Goal: Communication & Community: Participate in discussion

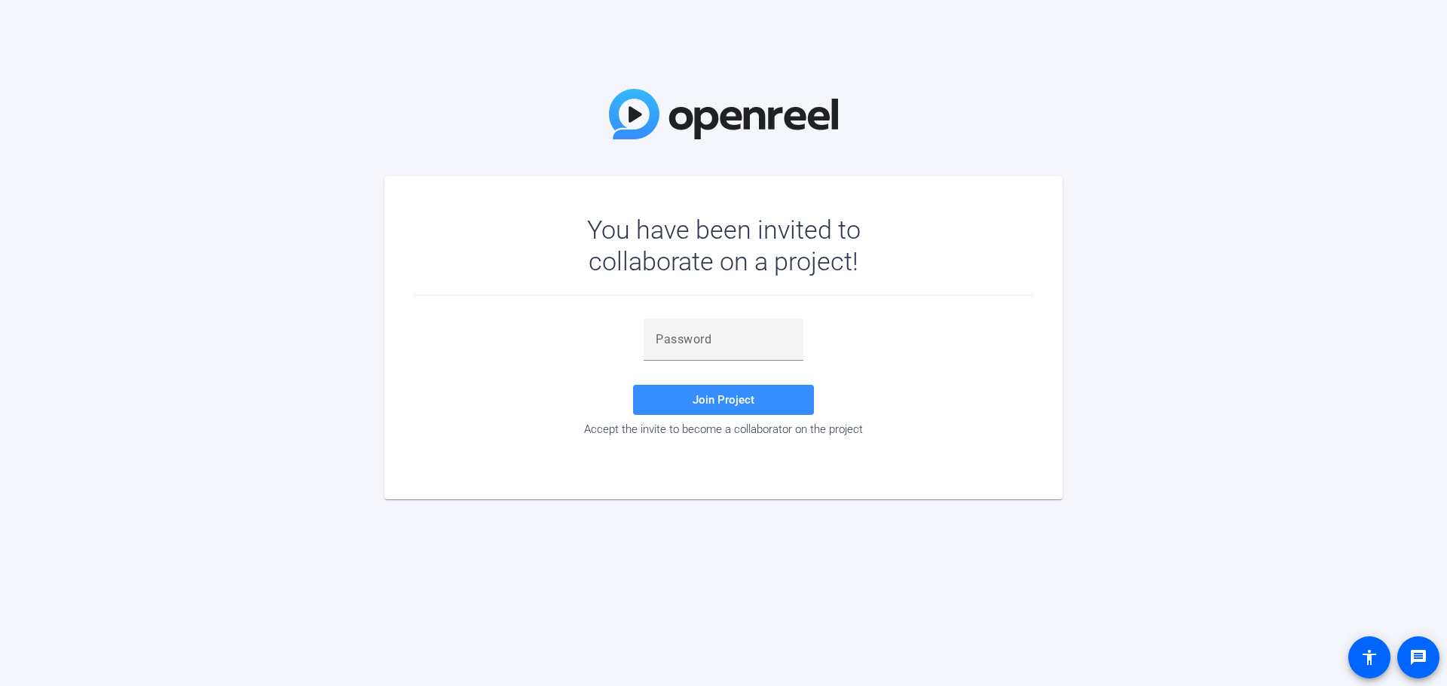
click at [702, 315] on div "Join Project Accept the invite to become a collaborator on the project" at bounding box center [723, 379] width 618 height 166
click at [709, 338] on input "text" at bounding box center [724, 340] width 136 height 18
paste input "5E(CU&"
type input "5E(CU&"
click at [746, 386] on span at bounding box center [723, 400] width 181 height 36
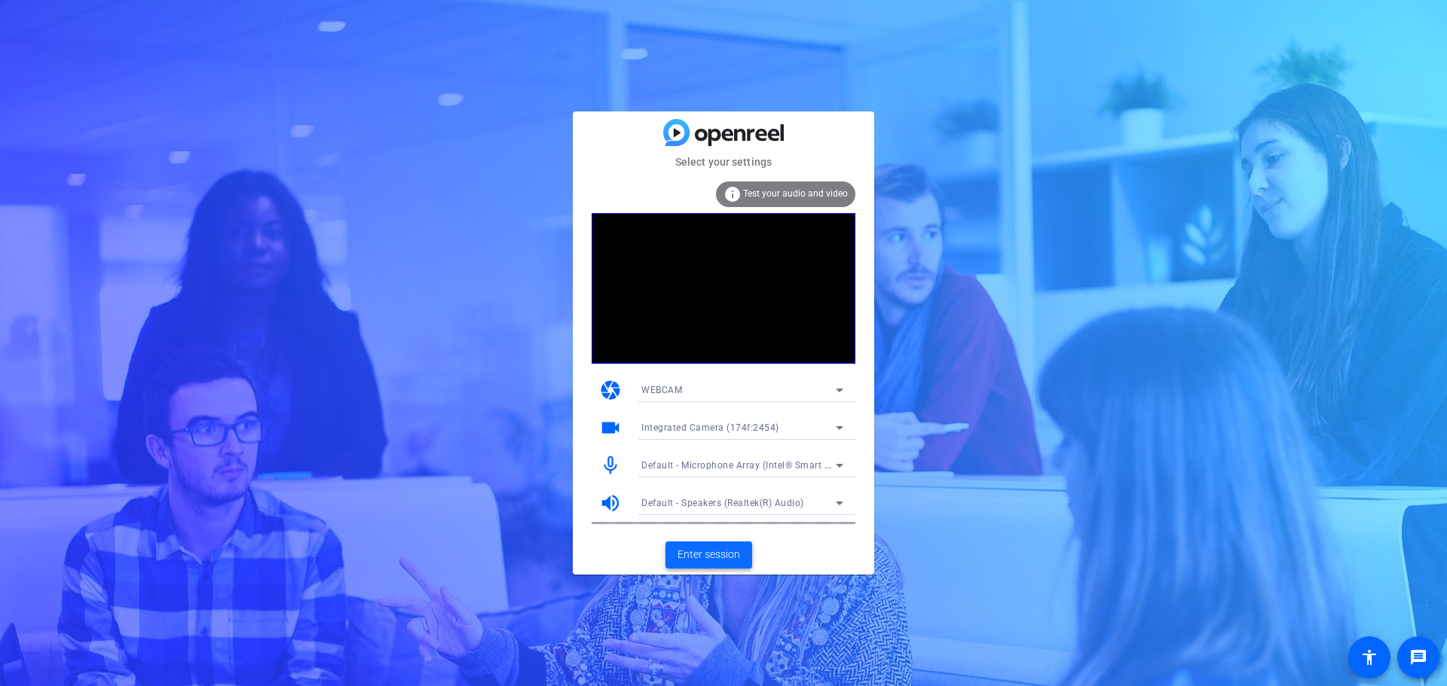
click at [723, 554] on span "Enter session" at bounding box center [708, 555] width 63 height 16
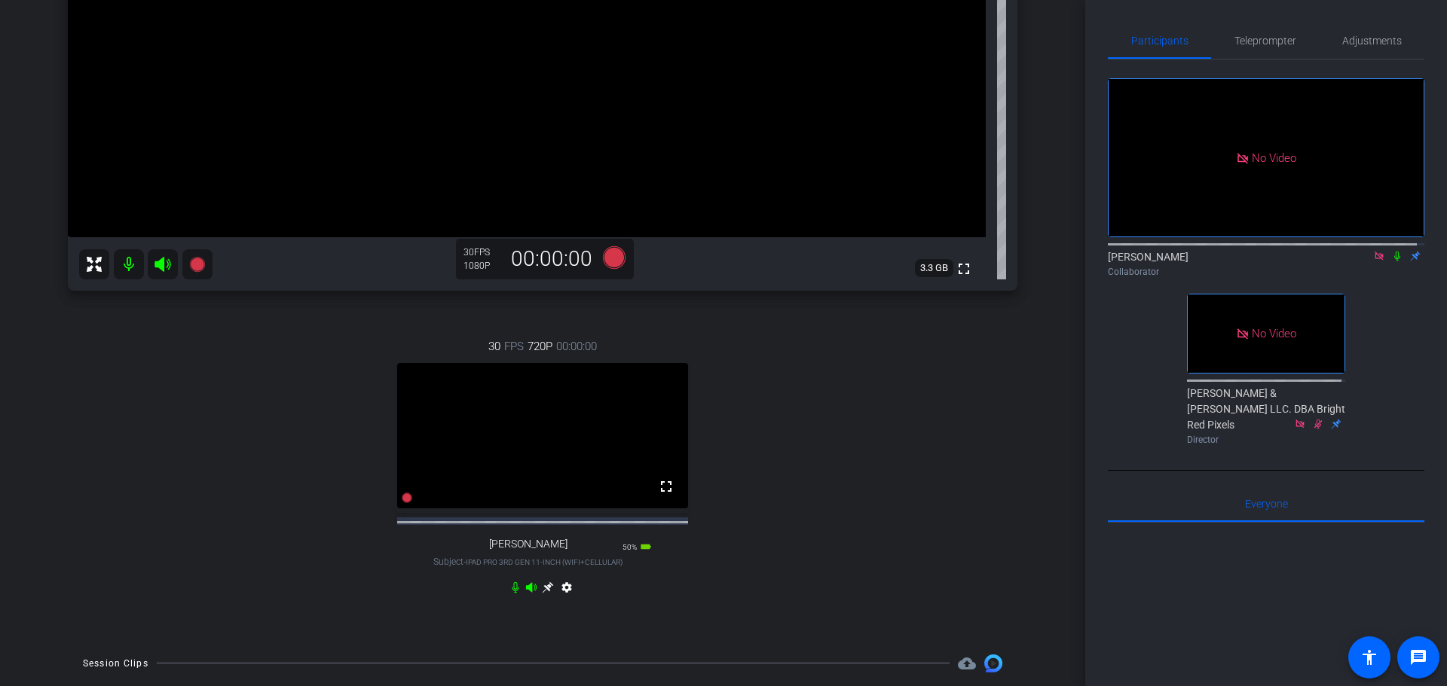
scroll to position [344, 0]
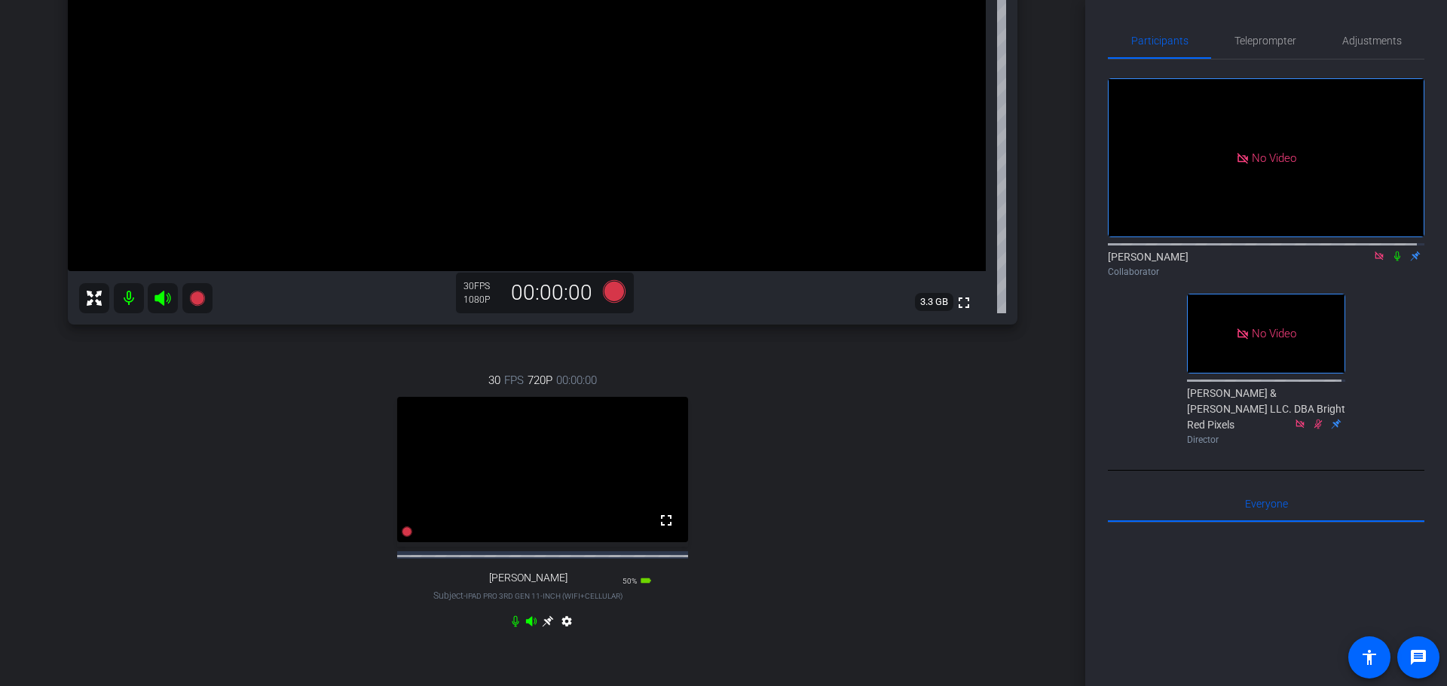
click at [543, 627] on icon at bounding box center [547, 621] width 11 height 11
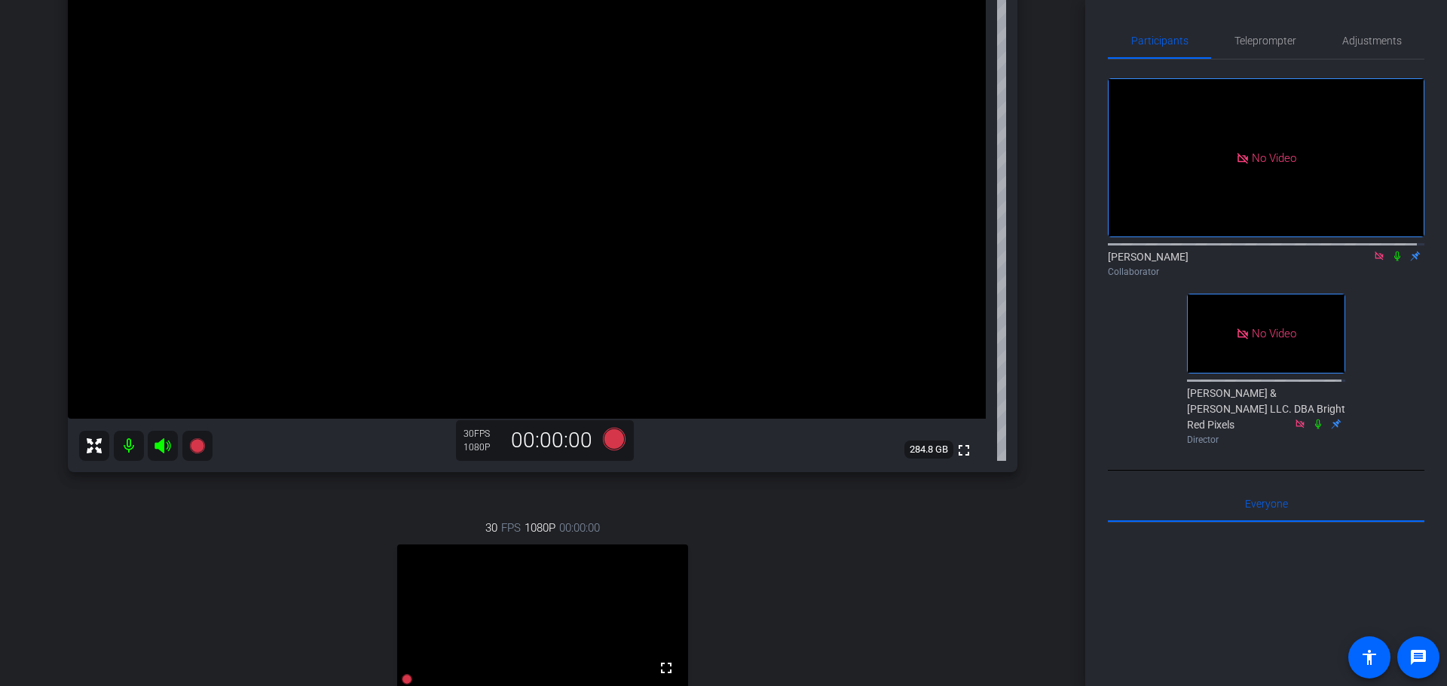
scroll to position [194, 0]
click at [1394, 261] on icon at bounding box center [1397, 257] width 6 height 10
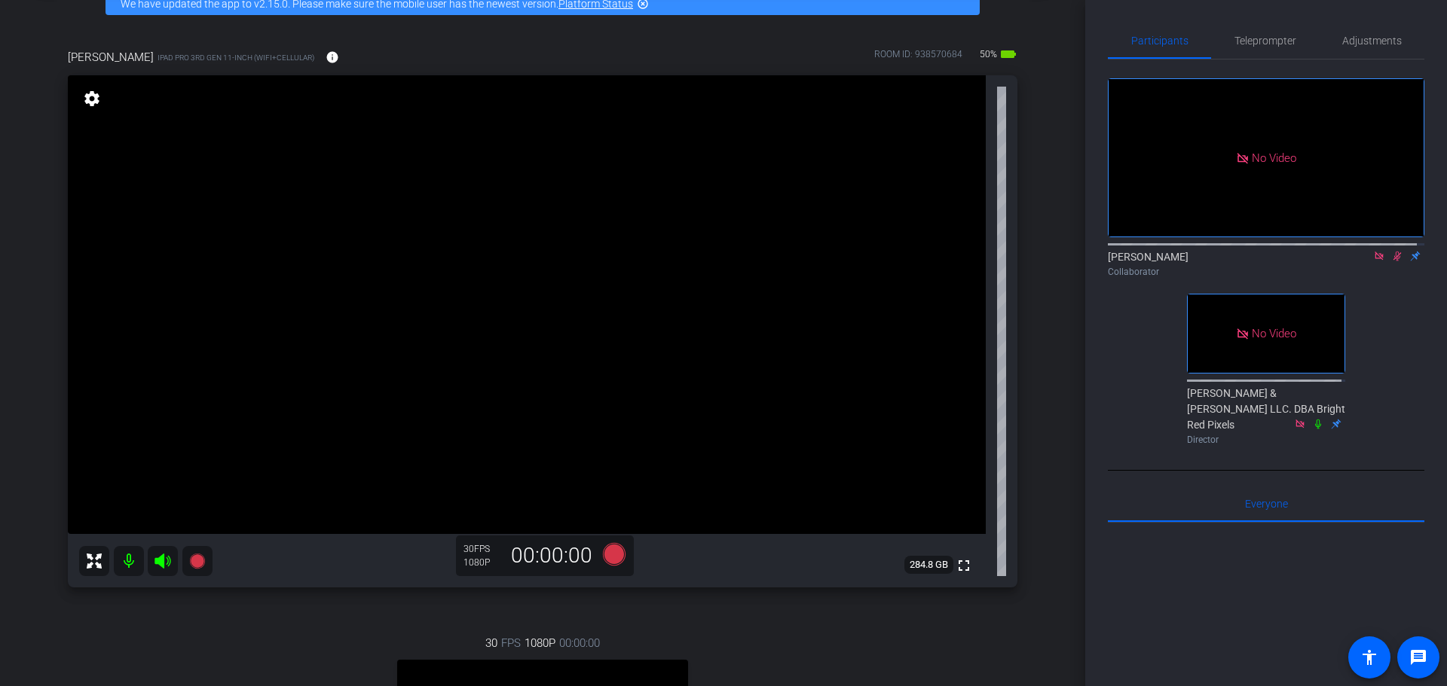
scroll to position [43, 0]
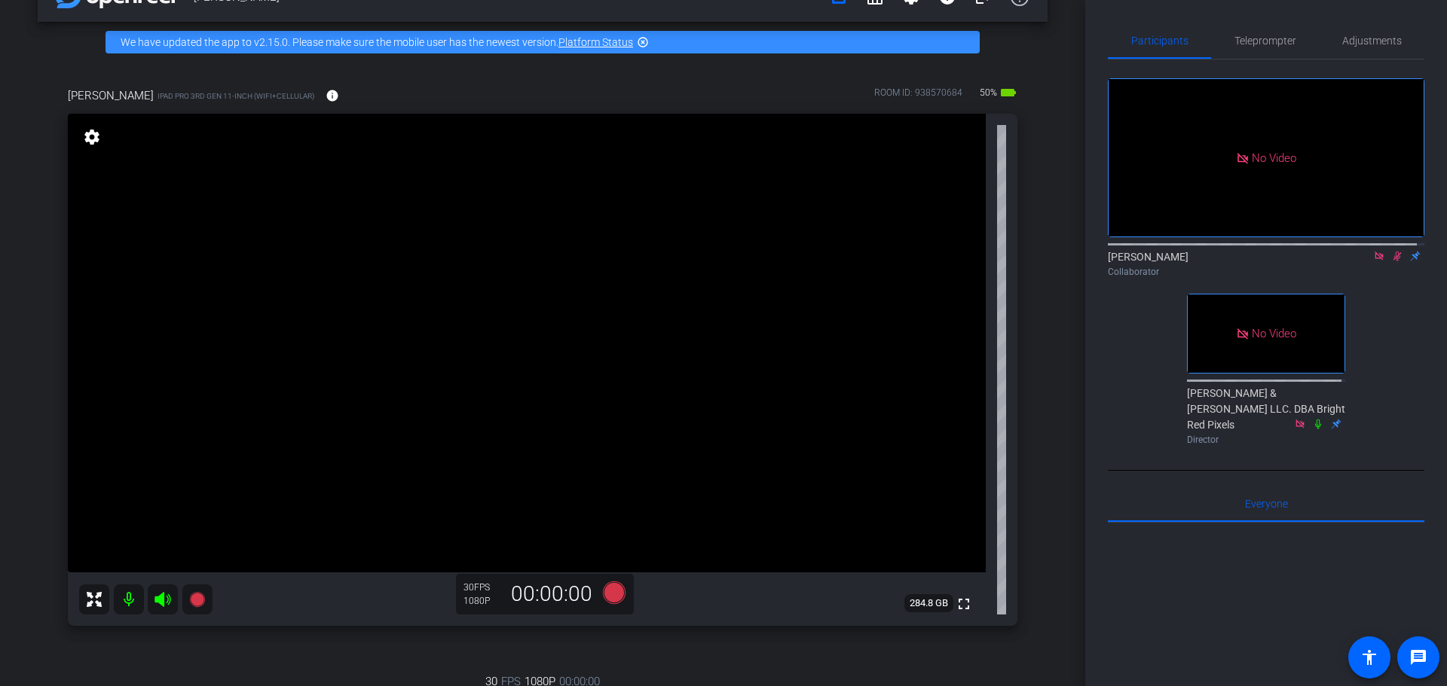
click at [1393, 261] on icon at bounding box center [1397, 257] width 8 height 10
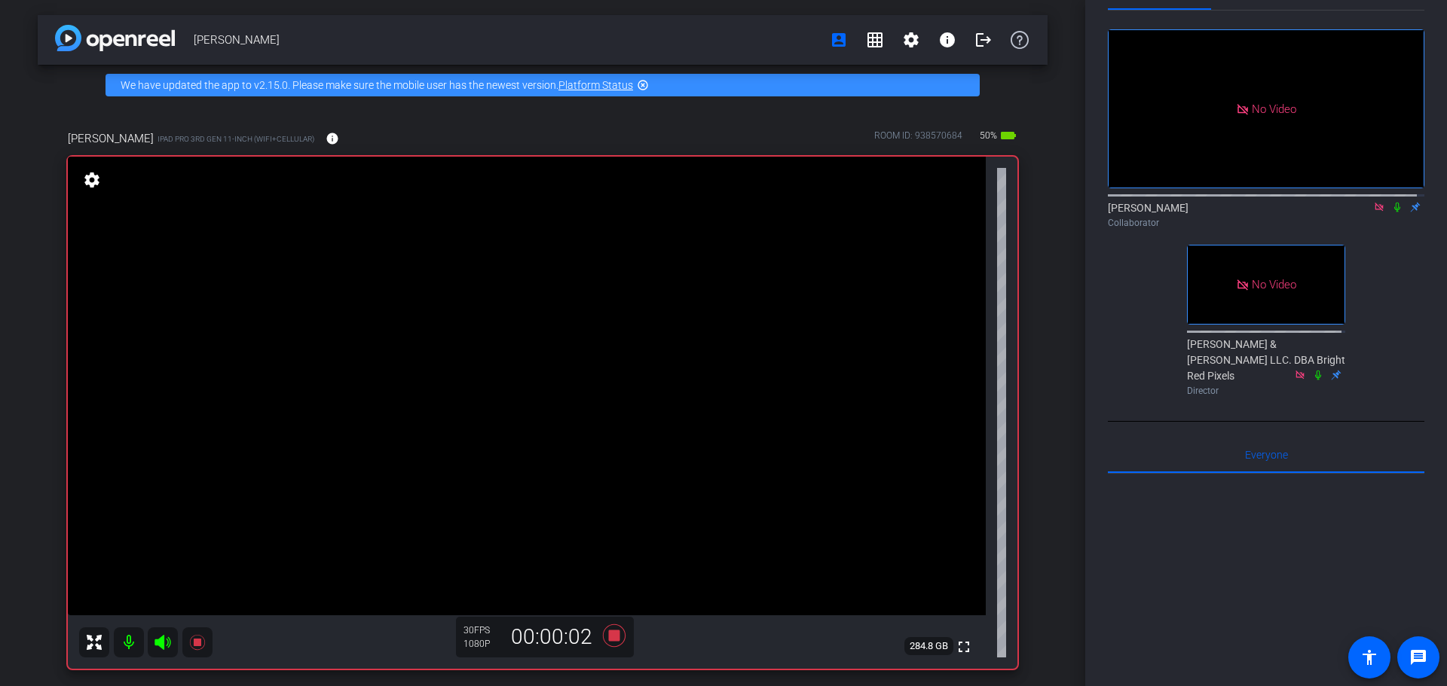
scroll to position [75, 0]
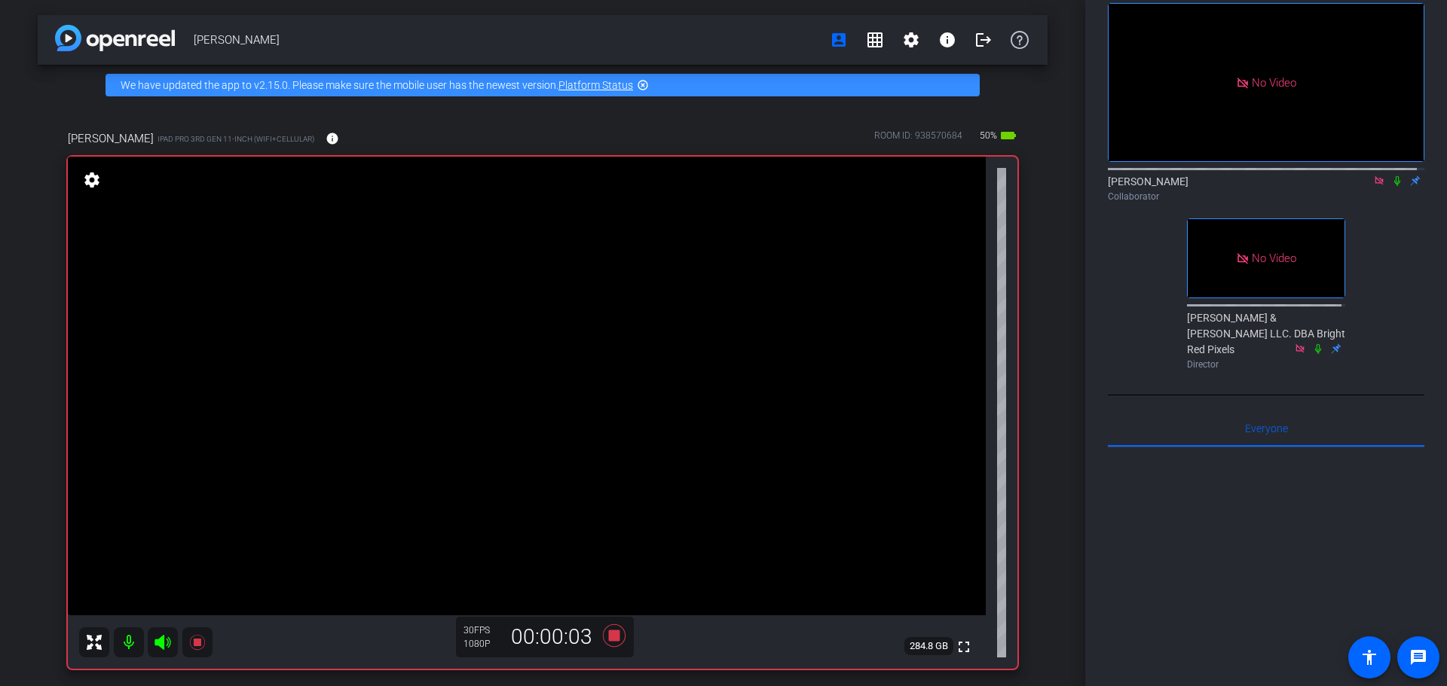
click at [1391, 186] on icon at bounding box center [1397, 181] width 12 height 11
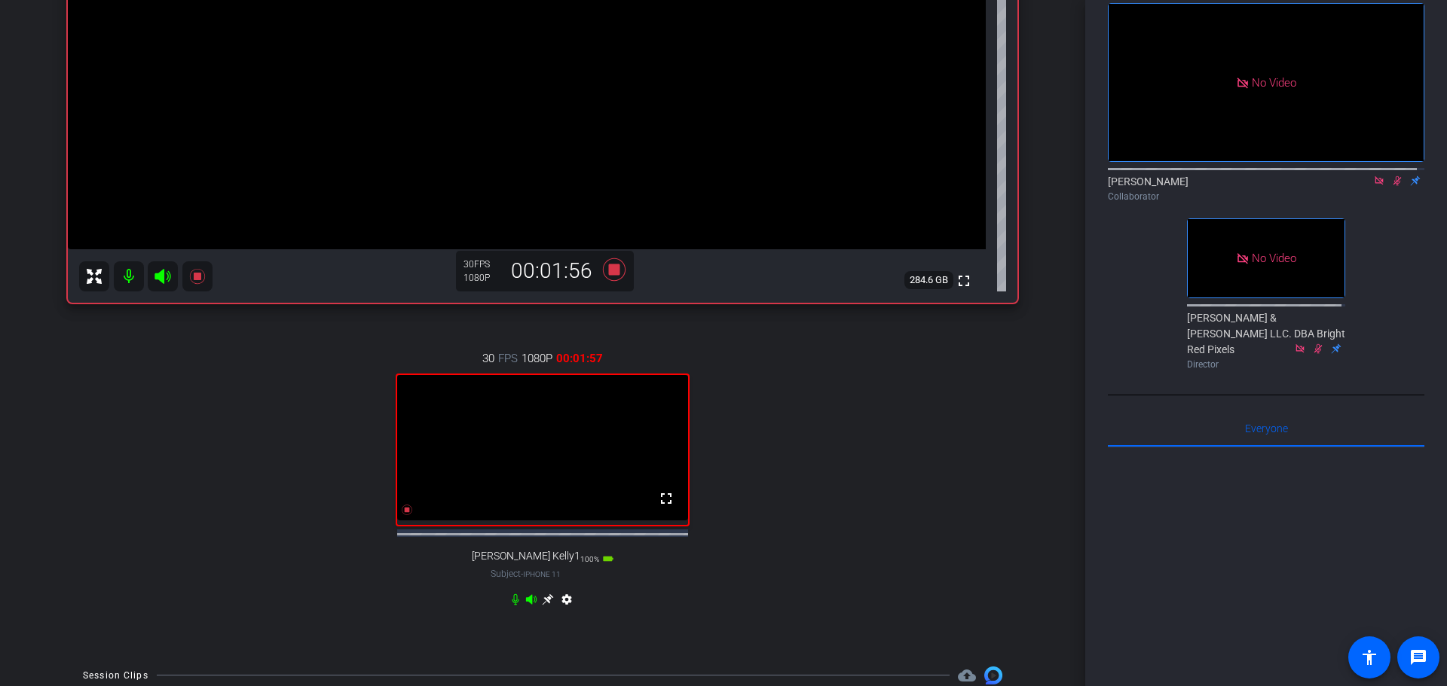
scroll to position [377, 0]
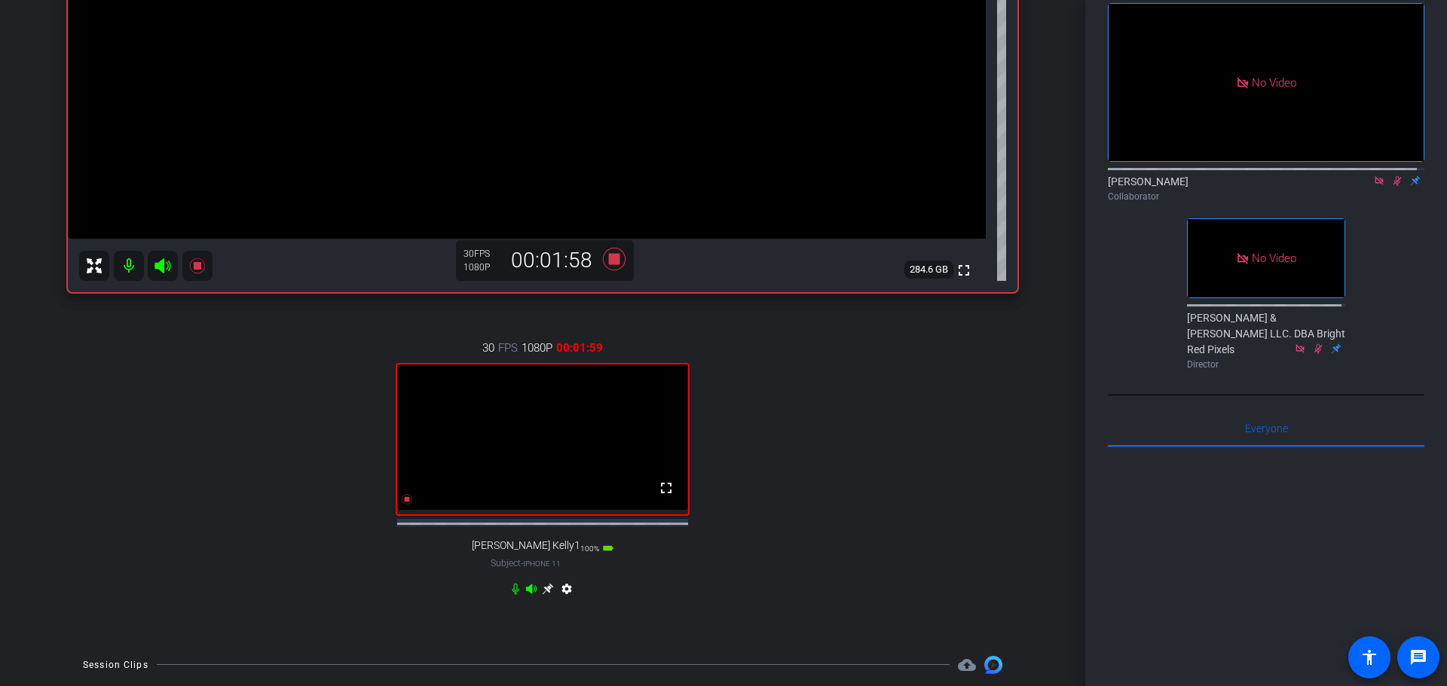
drag, startPoint x: 540, startPoint y: 598, endPoint x: 546, endPoint y: 592, distance: 8.0
click at [542, 595] on icon at bounding box center [547, 588] width 11 height 11
click at [545, 595] on icon at bounding box center [547, 588] width 11 height 11
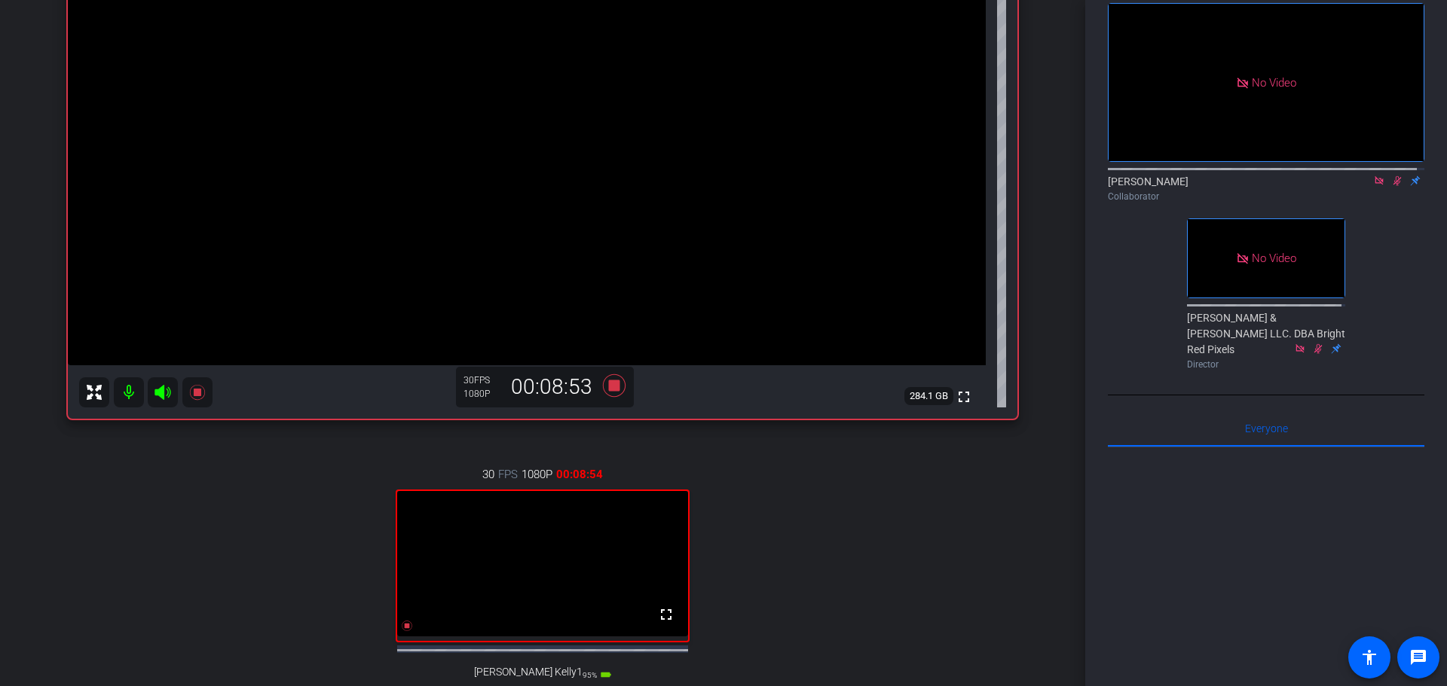
scroll to position [301, 0]
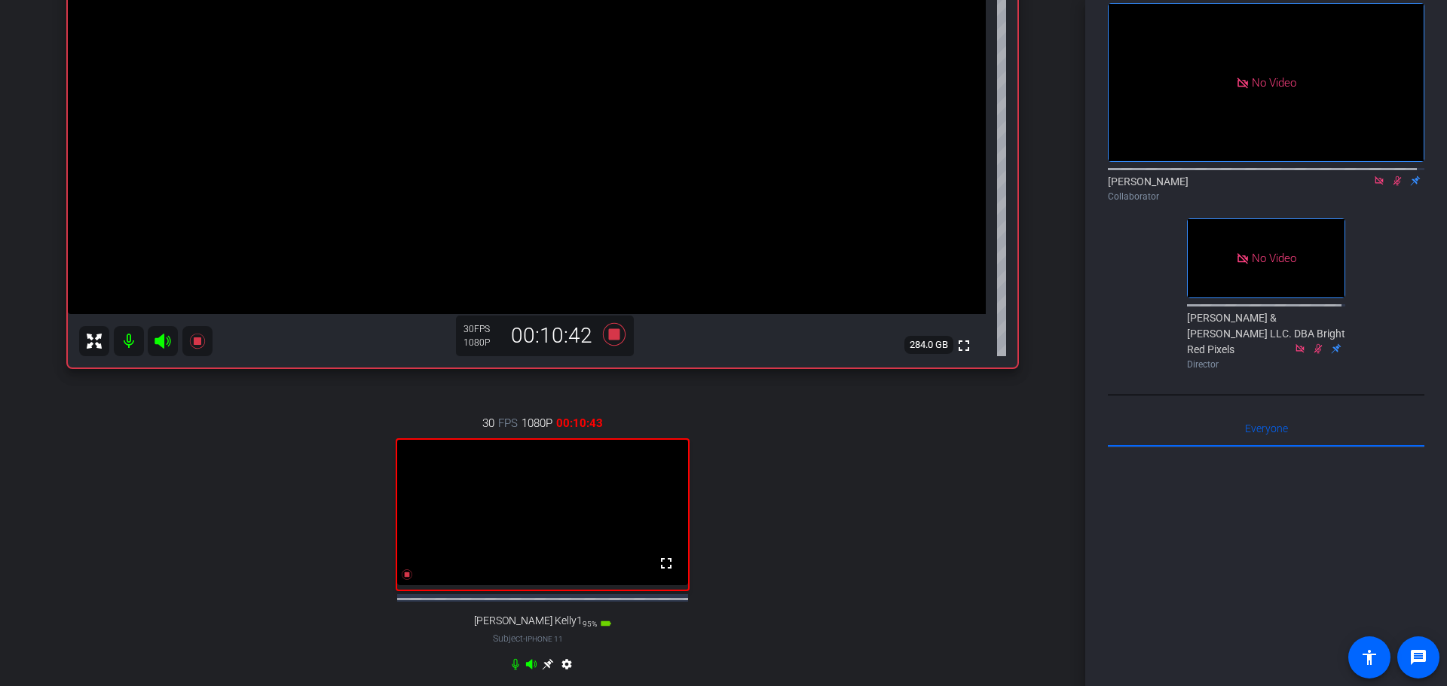
click at [182, 562] on div "30 FPS 1080P 00:10:43 fullscreen [PERSON_NAME] Kelly1 Subject - iPhone 11 95% b…" at bounding box center [542, 545] width 949 height 311
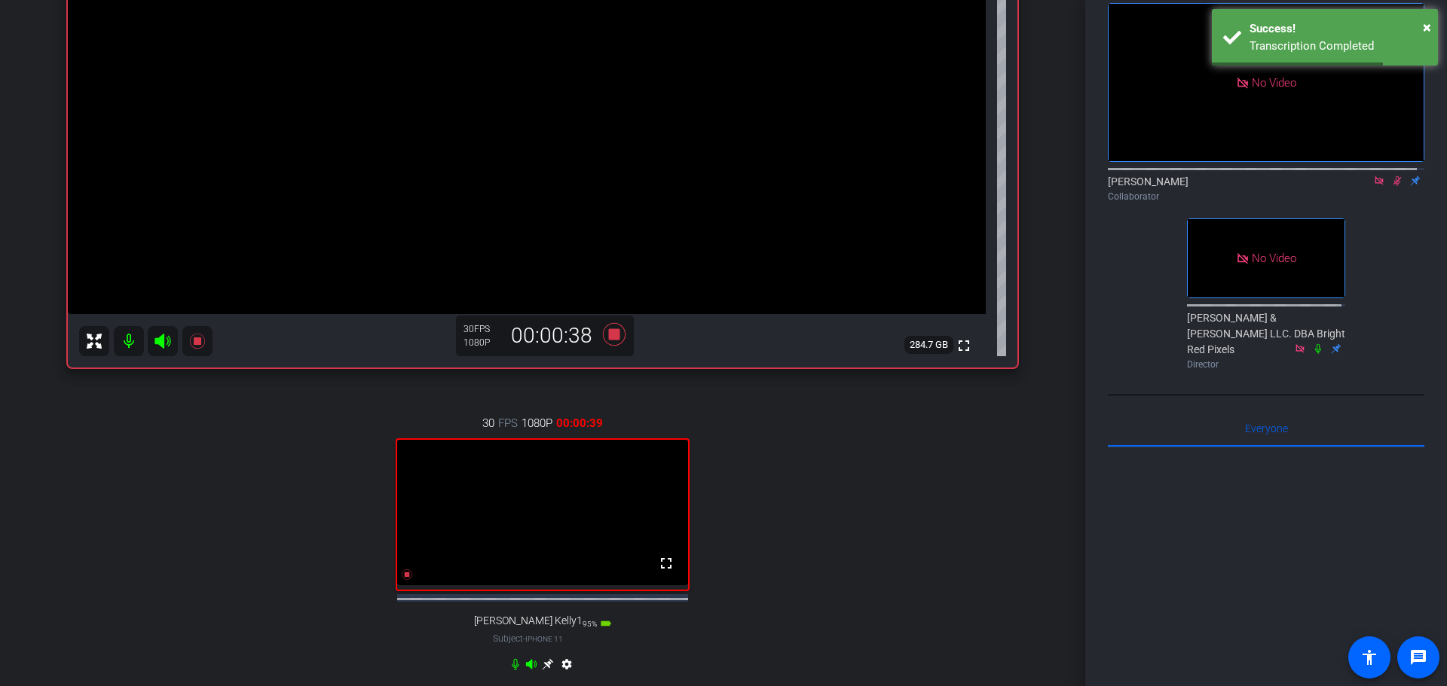
drag, startPoint x: 1389, startPoint y: 197, endPoint x: 1377, endPoint y: 220, distance: 25.6
click at [1393, 186] on icon at bounding box center [1397, 181] width 8 height 10
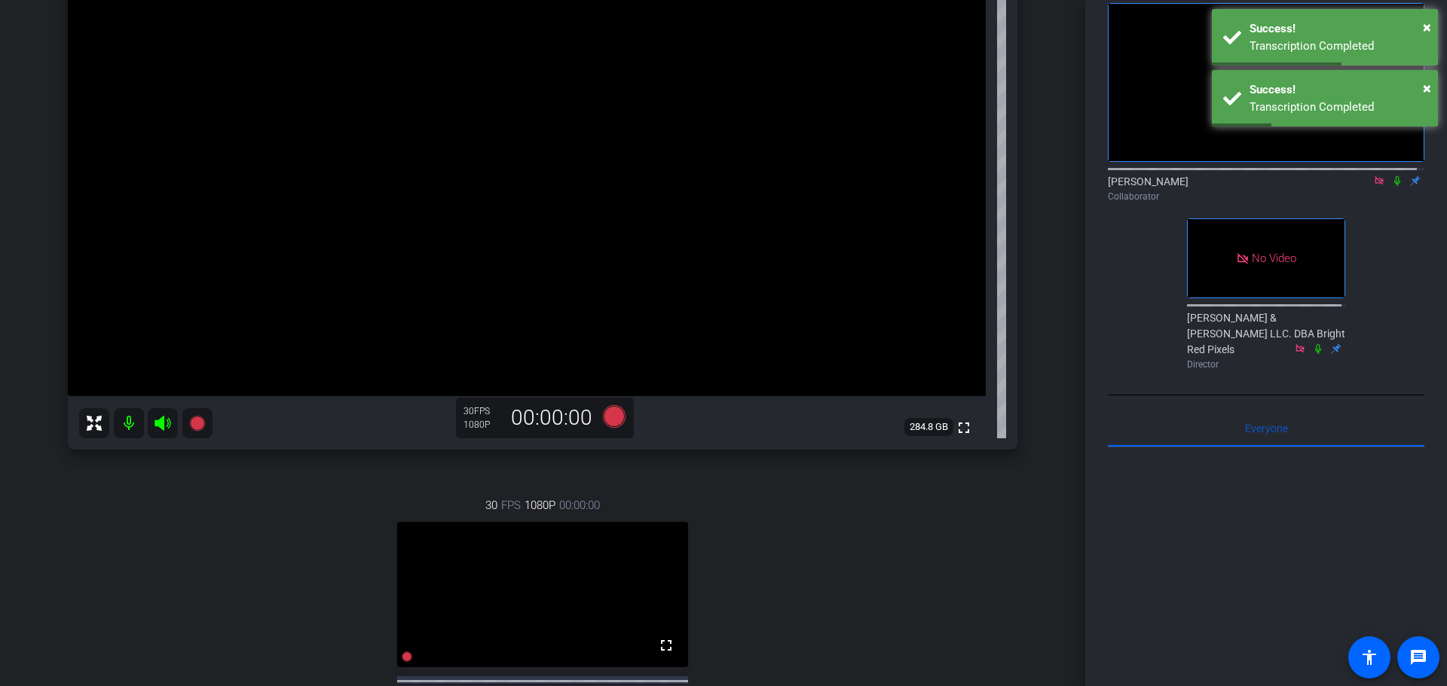
scroll to position [231, 0]
